Goal: Find contact information: Find contact information

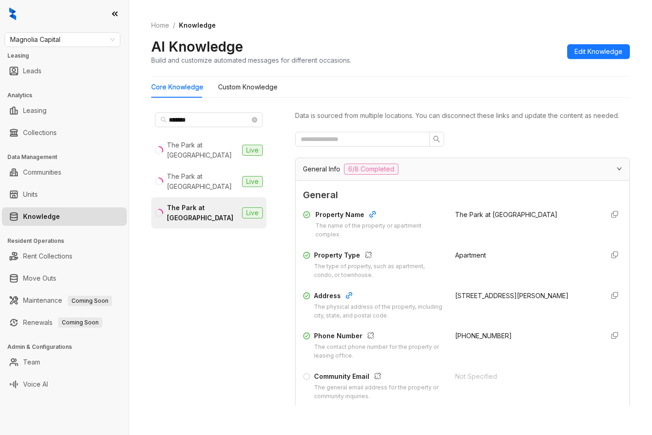
scroll to position [568, 0]
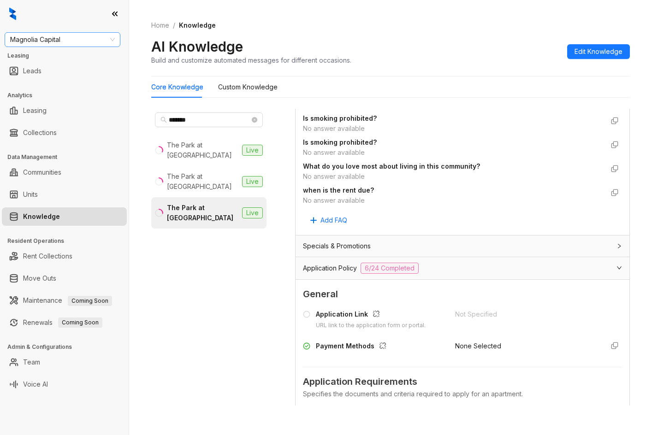
click at [45, 38] on span "Magnolia Capital" at bounding box center [62, 40] width 105 height 14
type input "*******"
click at [53, 71] on div "Raintree Partners" at bounding box center [62, 73] width 101 height 10
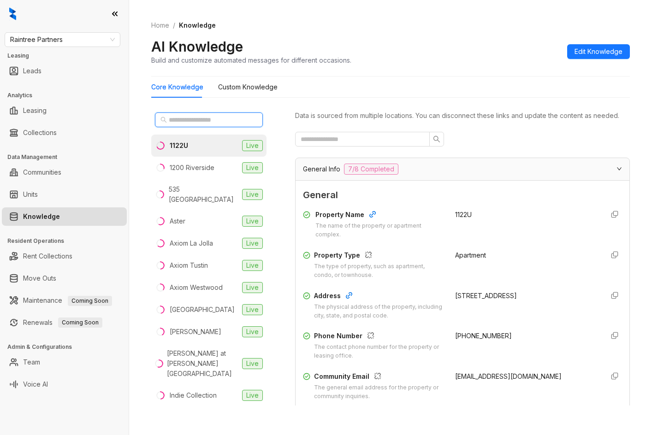
click at [206, 117] on input "text" at bounding box center [209, 120] width 81 height 10
drag, startPoint x: 177, startPoint y: 122, endPoint x: 185, endPoint y: 126, distance: 8.5
click at [181, 123] on input "text" at bounding box center [209, 120] width 81 height 10
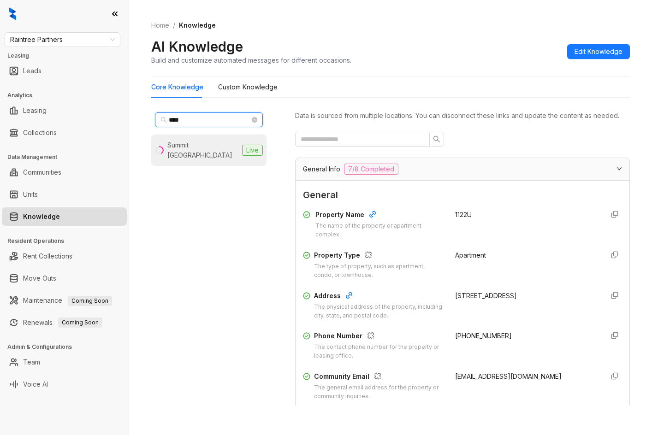
type input "****"
click at [199, 140] on li "Summit La Crescenta Live" at bounding box center [208, 150] width 115 height 31
drag, startPoint x: 446, startPoint y: 342, endPoint x: 507, endPoint y: 345, distance: 61.4
click at [507, 345] on div "Phone Number The contact phone number for the property or leasing office. [PHON…" at bounding box center [462, 345] width 319 height 29
copy span "[PHONE_NUMBER]"
